Goal: Transaction & Acquisition: Purchase product/service

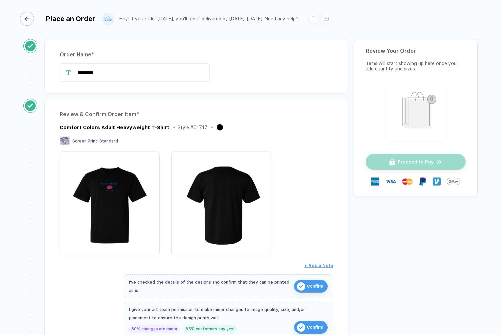
click at [35, 19] on button "button" at bounding box center [28, 19] width 14 height 14
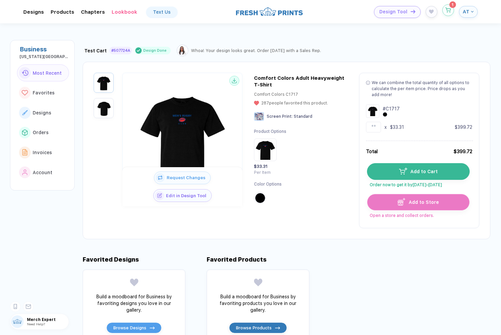
click at [450, 13] on button "button" at bounding box center [448, 10] width 12 height 12
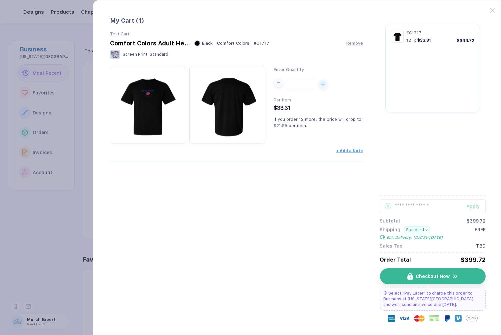
click at [276, 85] on div "button" at bounding box center [278, 82] width 8 height 8
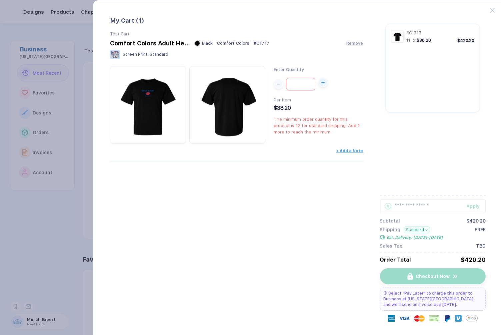
click at [325, 85] on div "button" at bounding box center [323, 82] width 8 height 8
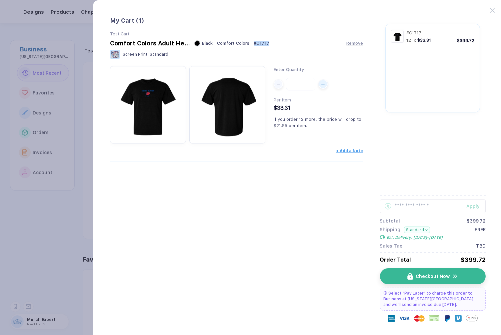
drag, startPoint x: 252, startPoint y: 45, endPoint x: 271, endPoint y: 42, distance: 19.3
click at [271, 42] on div "Comfort Colors Adult Heavyweight T-Shirt Black Comfort Colors # C1717 Remove" at bounding box center [236, 43] width 253 height 7
click at [274, 86] on span "button" at bounding box center [278, 82] width 9 height 8
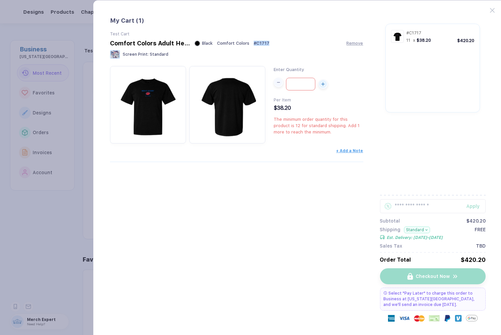
click at [275, 86] on span "button" at bounding box center [278, 82] width 9 height 8
click at [324, 85] on div "button" at bounding box center [323, 82] width 8 height 8
type input "**"
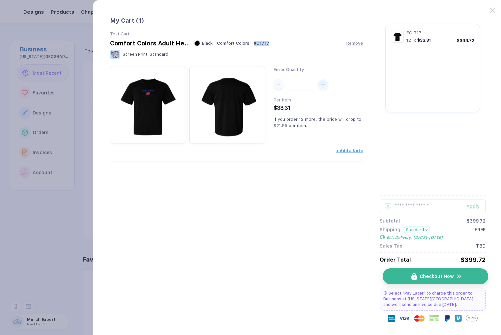
click at [429, 279] on span "Checkout Now" at bounding box center [437, 275] width 34 height 5
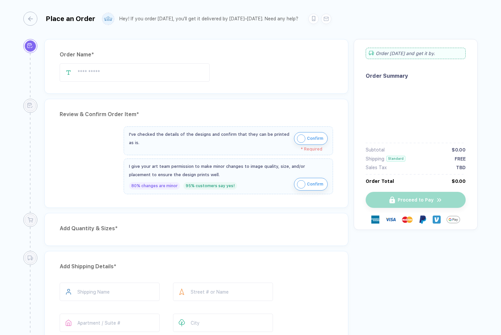
type input "*********"
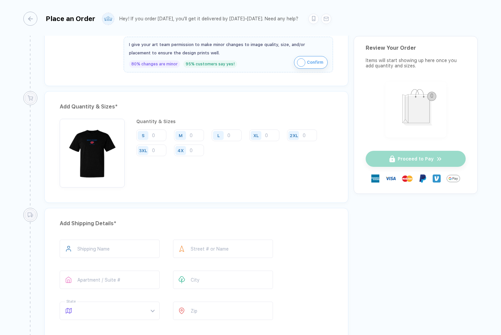
scroll to position [274, 0]
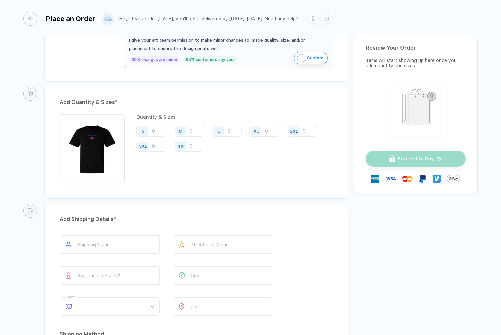
click at [36, 22] on div "Place an Order" at bounding box center [59, 19] width 72 height 14
click at [28, 19] on icon "button" at bounding box center [27, 18] width 5 height 5
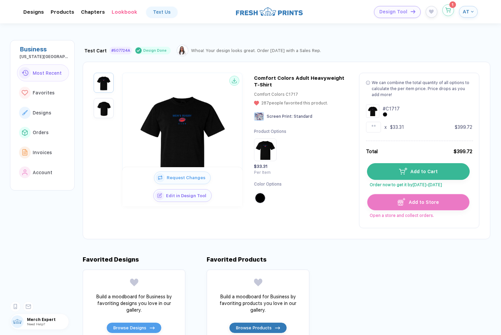
click at [449, 15] on button "button" at bounding box center [448, 10] width 12 height 12
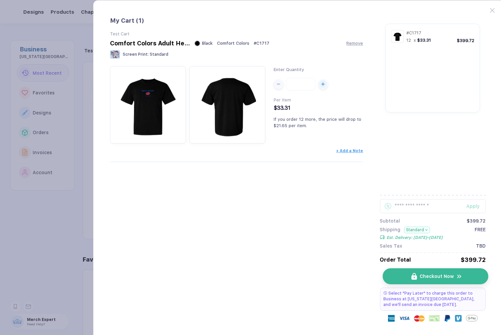
click at [415, 278] on img "button" at bounding box center [414, 276] width 6 height 7
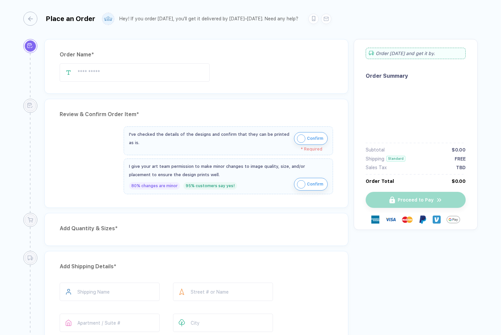
type input "*********"
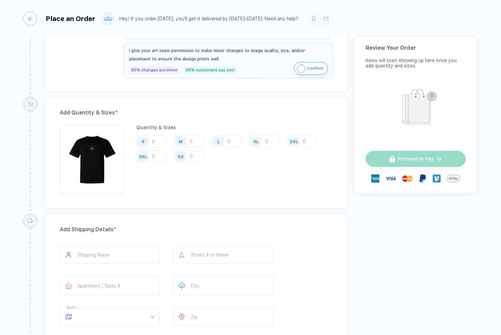
scroll to position [268, 0]
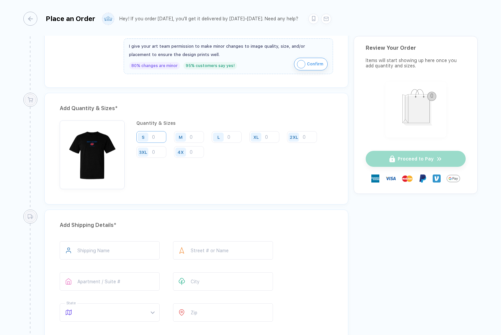
click at [164, 140] on input "number" at bounding box center [151, 137] width 30 height 12
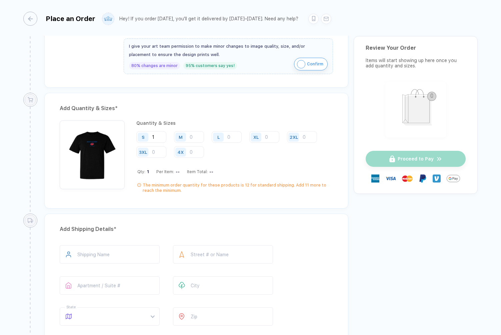
type input "1"
drag, startPoint x: 218, startPoint y: 185, endPoint x: 235, endPoint y: 185, distance: 17.0
click at [235, 185] on div "The minimum order quantity for these products is 12 for standard shipping. Add …" at bounding box center [238, 187] width 190 height 11
click at [217, 196] on div "Quantity & Sizes S 1 M L XL 2XL 3XL 4X Qty: 1 Per Item: -- Item Total: -- The m…" at bounding box center [196, 158] width 273 height 76
click at [34, 20] on button "button" at bounding box center [28, 19] width 14 height 14
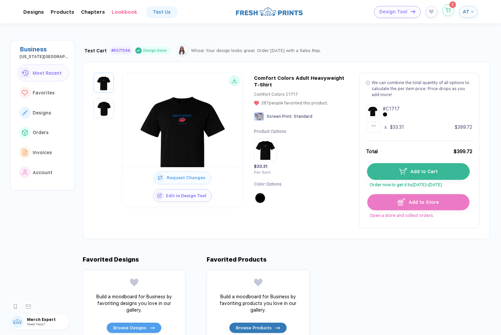
click at [447, 13] on button "button" at bounding box center [448, 10] width 12 height 12
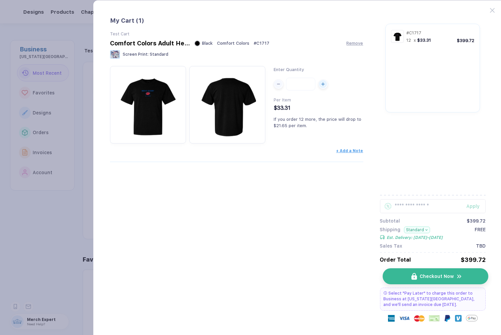
click at [431, 275] on span "Checkout Now" at bounding box center [437, 275] width 34 height 5
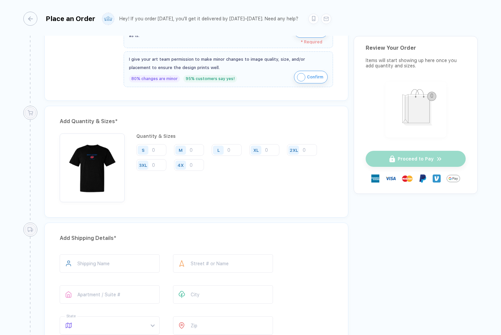
scroll to position [36, 0]
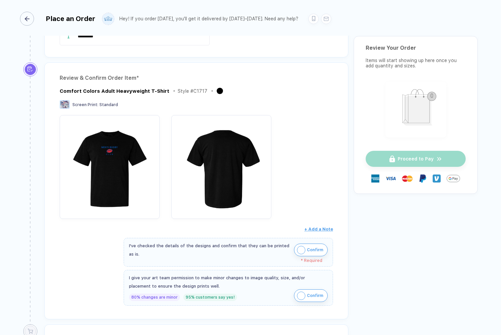
click at [27, 21] on div "button" at bounding box center [27, 19] width 14 height 14
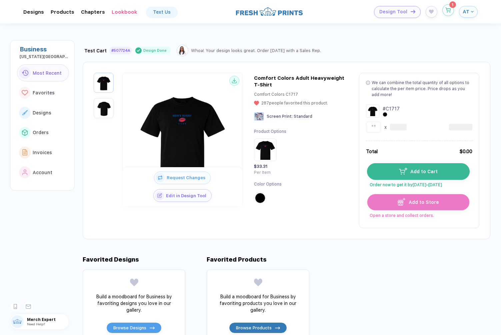
click at [444, 14] on button "button" at bounding box center [448, 10] width 12 height 12
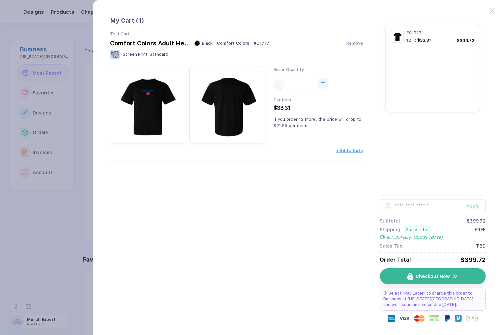
click at [326, 84] on div "button" at bounding box center [323, 82] width 8 height 3
type input "**"
click at [437, 275] on span "Checkout Now" at bounding box center [437, 275] width 34 height 5
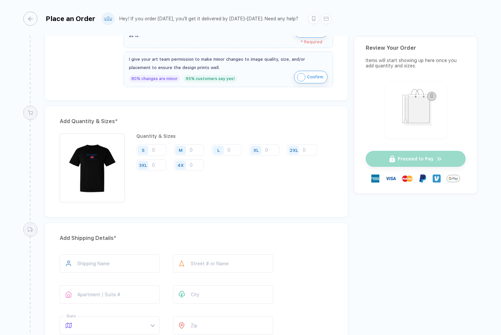
scroll to position [259, 0]
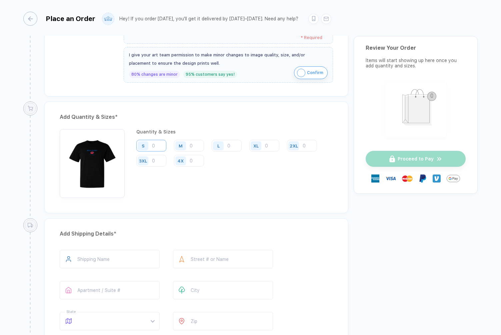
click at [152, 143] on input "number" at bounding box center [151, 146] width 30 height 12
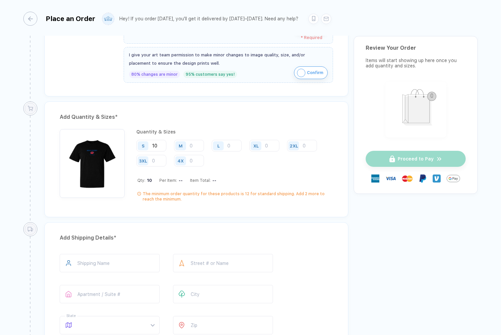
type input "10"
drag, startPoint x: 236, startPoint y: 194, endPoint x: 284, endPoint y: 195, distance: 48.0
click at [284, 195] on div "The minimum order quantity for these products is 12 for standard shipping. Add …" at bounding box center [238, 196] width 190 height 11
click at [222, 205] on div "Quantity & Sizes S 10 M L XL 2XL 3XL 4X Qty: 10 Per Item: -- Item Total: -- The…" at bounding box center [196, 167] width 273 height 76
click at [30, 16] on div "button" at bounding box center [27, 19] width 14 height 14
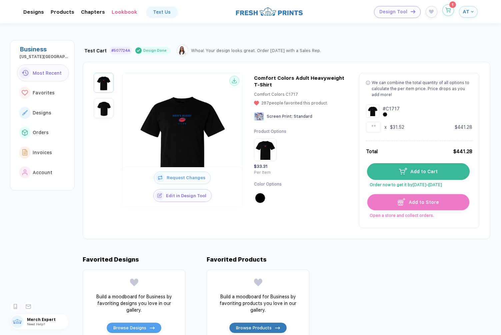
click at [451, 14] on button "button" at bounding box center [448, 10] width 12 height 12
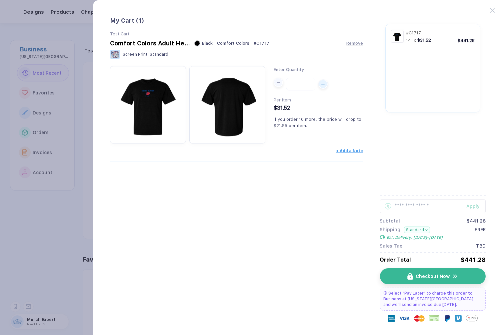
click at [281, 83] on div "button" at bounding box center [278, 82] width 8 height 8
click at [279, 85] on div "button" at bounding box center [278, 82] width 8 height 8
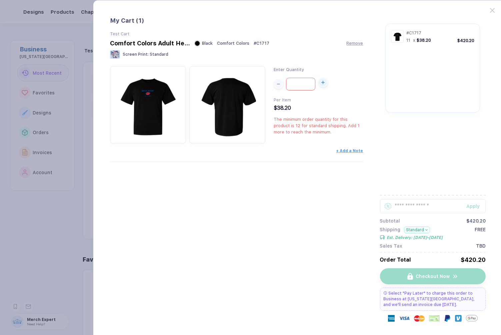
click at [324, 85] on div "button" at bounding box center [323, 82] width 8 height 8
type input "**"
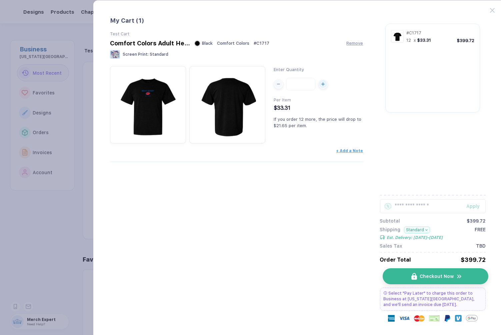
click at [439, 280] on button "Checkout Now" at bounding box center [435, 276] width 106 height 16
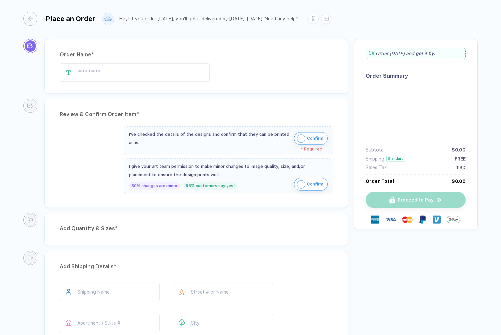
type input "*********"
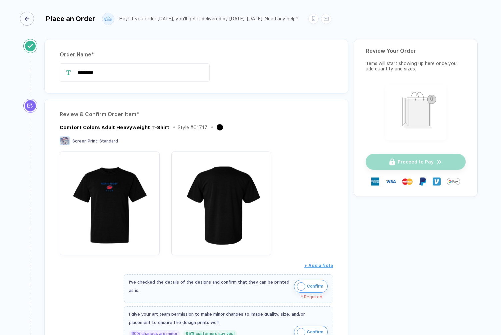
click at [34, 20] on button "button" at bounding box center [28, 19] width 14 height 14
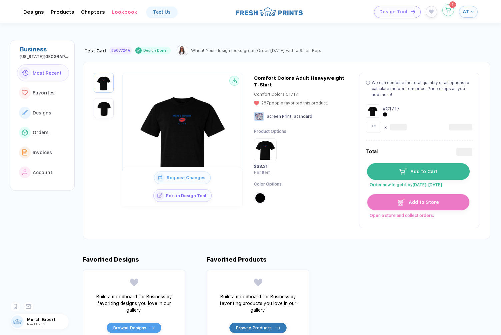
click at [451, 14] on button "button" at bounding box center [448, 10] width 12 height 12
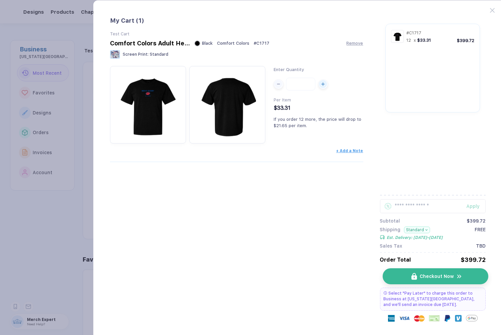
click at [436, 273] on button "Checkout Now" at bounding box center [435, 276] width 106 height 16
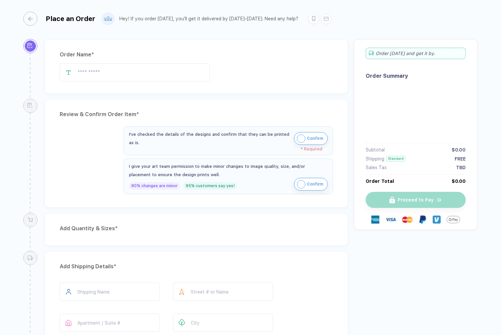
type input "*********"
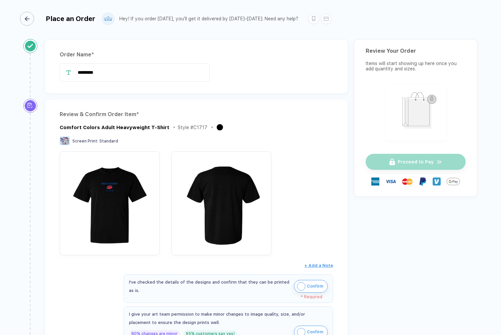
click at [34, 16] on button "button" at bounding box center [28, 19] width 14 height 14
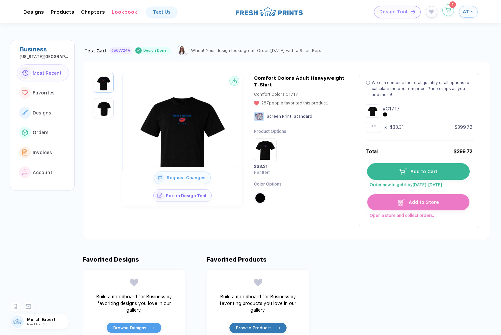
click at [451, 14] on button "button" at bounding box center [448, 10] width 12 height 12
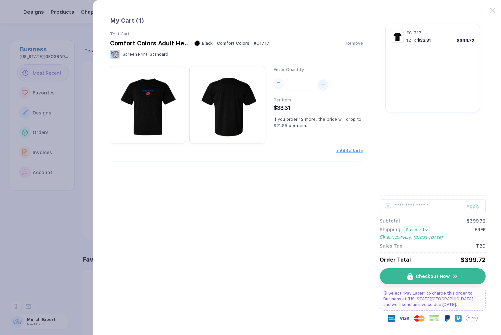
click at [278, 86] on div "button" at bounding box center [278, 82] width 8 height 8
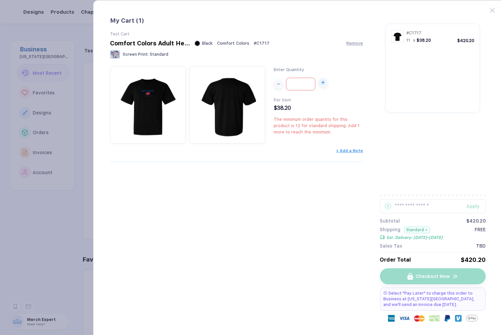
click at [326, 84] on div "button" at bounding box center [323, 82] width 8 height 3
type input "**"
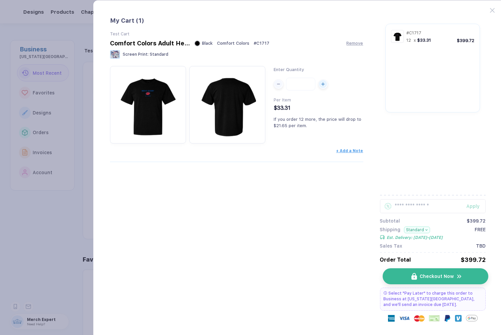
click at [439, 275] on span "Checkout Now" at bounding box center [437, 275] width 34 height 5
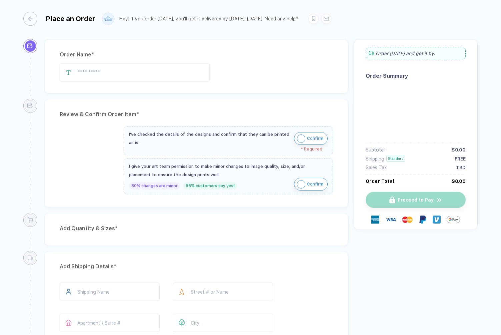
type input "*********"
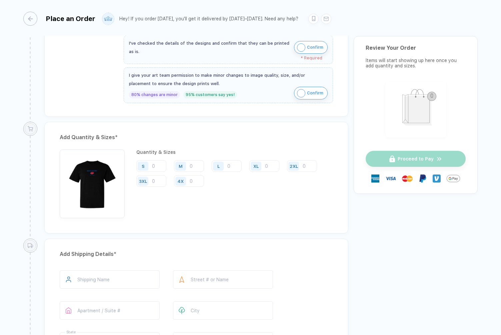
scroll to position [287, 0]
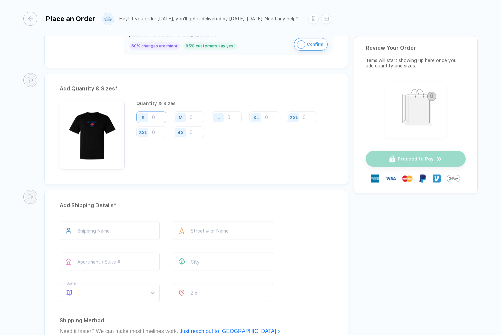
click at [163, 116] on input "number" at bounding box center [151, 117] width 30 height 12
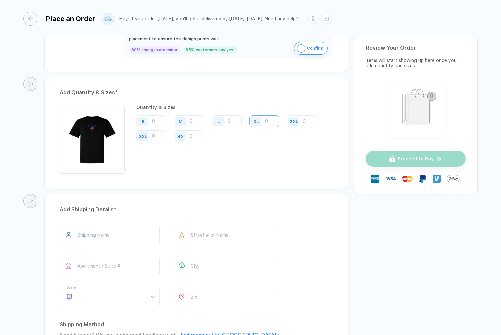
click at [269, 122] on input "number" at bounding box center [264, 121] width 30 height 12
click at [194, 139] on input "number" at bounding box center [189, 136] width 30 height 12
type input "1"
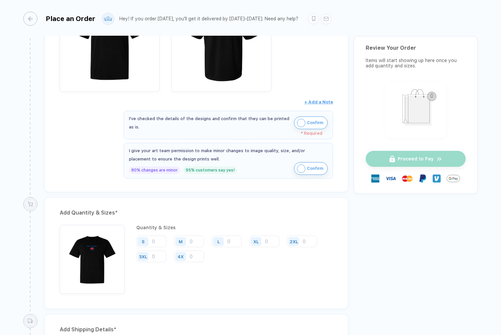
scroll to position [270, 0]
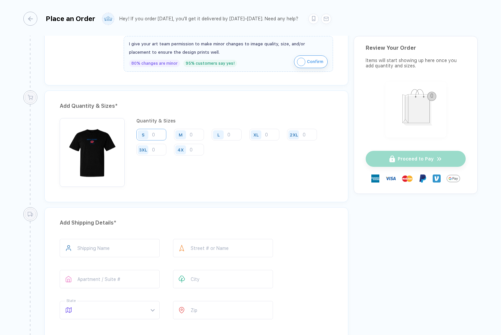
click at [162, 139] on input "number" at bounding box center [151, 135] width 30 height 12
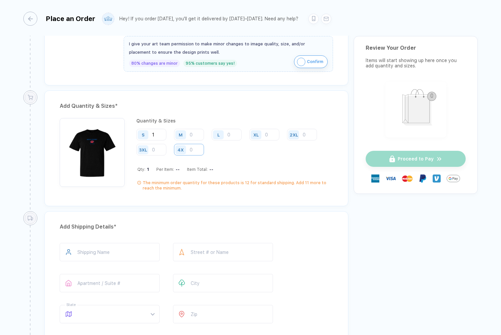
type input "1"
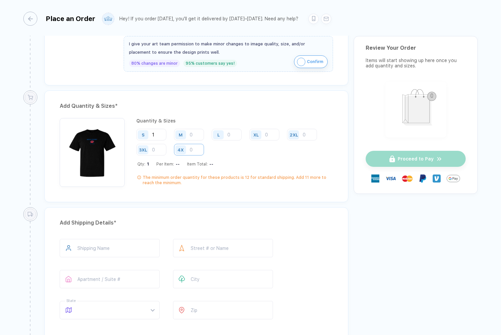
click at [192, 152] on input "number" at bounding box center [189, 150] width 30 height 12
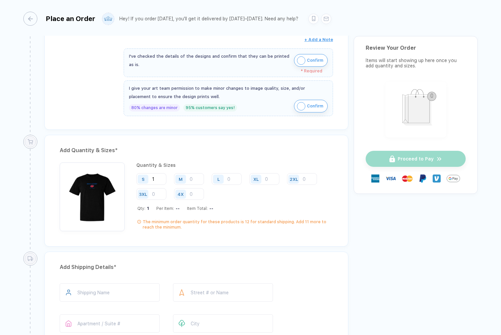
scroll to position [238, 0]
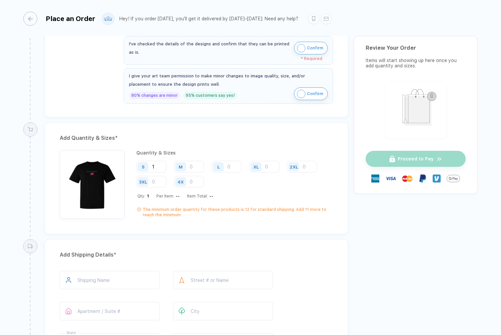
click at [229, 183] on div "S 1 M L XL 2XL 3XL 4X" at bounding box center [234, 174] width 197 height 27
click at [229, 184] on div "S 1 M L XL 2XL 3XL 4X" at bounding box center [234, 174] width 197 height 27
click at [193, 181] on input "number" at bounding box center [189, 182] width 30 height 12
type input "4"
click at [155, 182] on input "number" at bounding box center [151, 182] width 30 height 12
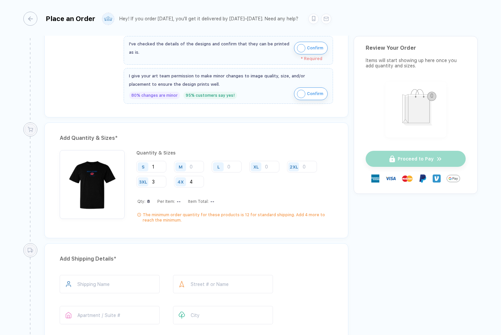
type input "3"
click at [288, 138] on div "Add Quantity & Sizes *" at bounding box center [196, 138] width 273 height 11
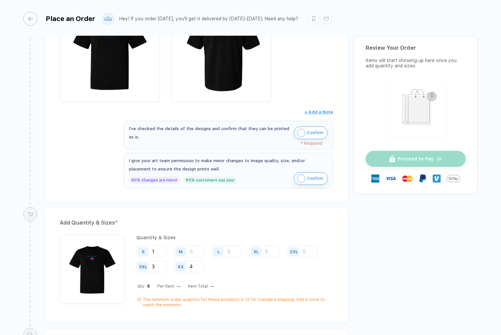
scroll to position [222, 0]
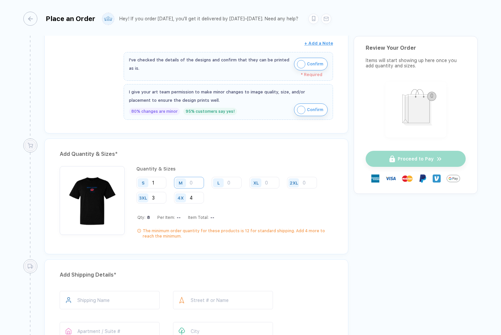
click at [195, 183] on input "number" at bounding box center [189, 183] width 30 height 12
type input "3"
click at [235, 183] on input "number" at bounding box center [227, 183] width 30 height 12
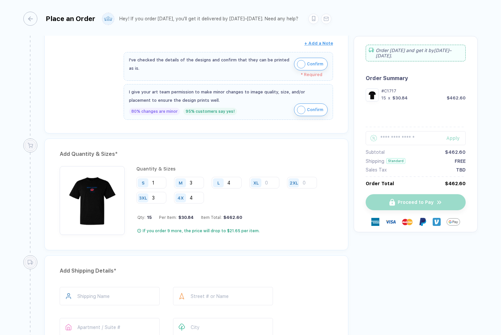
type input "4"
click at [256, 200] on div "S 1 M 3 L 4 XL 2XL 3XL 3 4X 4" at bounding box center [234, 190] width 197 height 27
